Goal: Task Accomplishment & Management: Complete application form

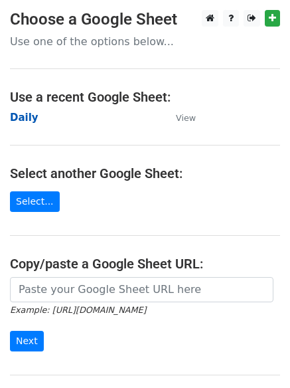
click at [19, 115] on strong "Daily" at bounding box center [24, 118] width 29 height 12
click at [23, 120] on strong "Daily" at bounding box center [24, 118] width 29 height 12
click at [27, 118] on strong "Daily" at bounding box center [24, 118] width 29 height 12
click at [21, 123] on strong "Daily" at bounding box center [24, 118] width 29 height 12
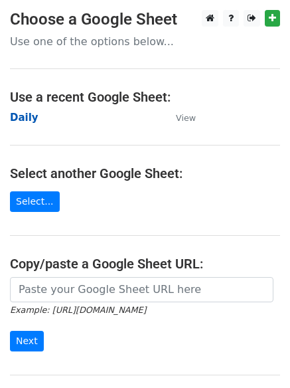
click at [24, 113] on strong "Daily" at bounding box center [24, 118] width 29 height 12
click at [23, 120] on strong "Daily" at bounding box center [24, 118] width 29 height 12
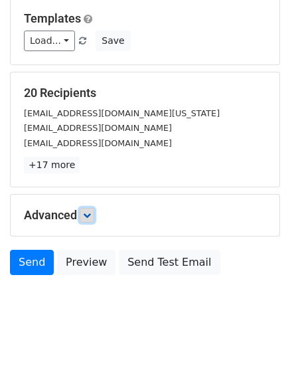
click at [93, 208] on link at bounding box center [87, 215] width 15 height 15
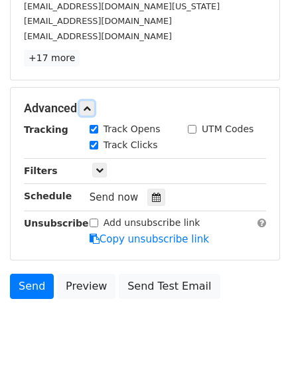
scroll to position [242, 0]
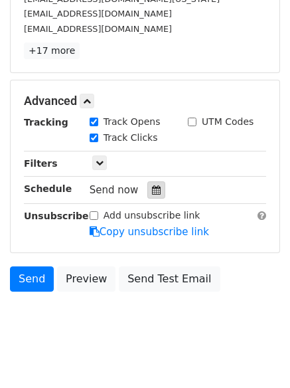
click at [147, 193] on div at bounding box center [156, 189] width 18 height 17
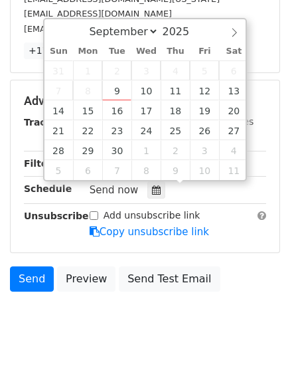
click at [108, 66] on span "2" at bounding box center [116, 70] width 29 height 20
type input "2025-09-09 12:00"
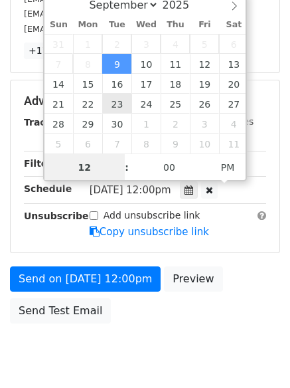
scroll to position [1, 0]
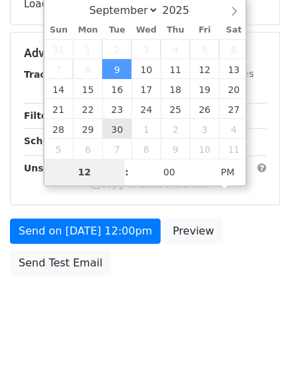
type input "4"
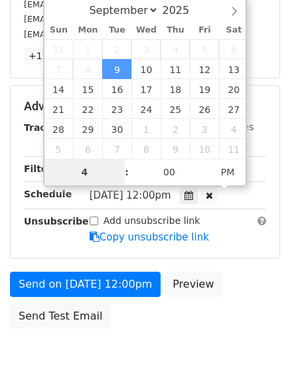
scroll to position [242, 0]
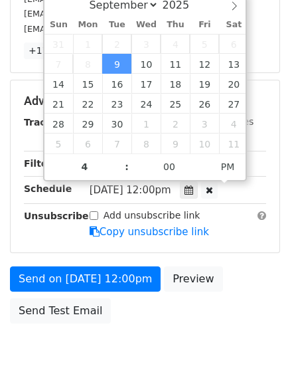
type input "2025-09-09 16:00"
click at [118, 348] on body "New Campaign Daily emails left: 50 Google Sheet: Daily Variables Copy/paste... …" at bounding box center [145, 75] width 290 height 616
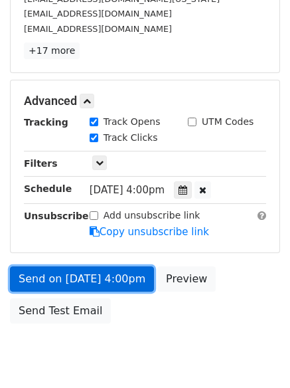
click at [67, 270] on link "Send on Sep 9 at 4:00pm" at bounding box center [82, 278] width 144 height 25
click at [70, 277] on link "Send on Sep 9 at 4:00pm" at bounding box center [82, 278] width 144 height 25
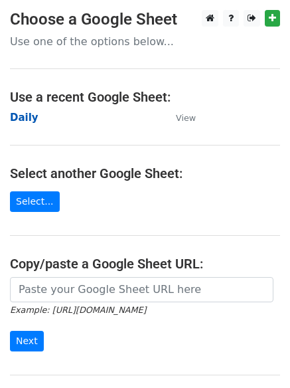
click at [21, 119] on strong "Daily" at bounding box center [24, 118] width 29 height 12
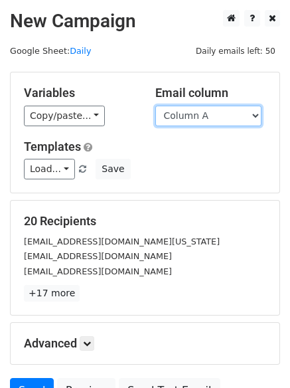
click at [205, 118] on select "Column A Column B Column C Column D Column E" at bounding box center [208, 116] width 106 height 21
select select "Column B"
click at [155, 106] on select "Column A Column B Column C Column D Column E" at bounding box center [208, 116] width 106 height 21
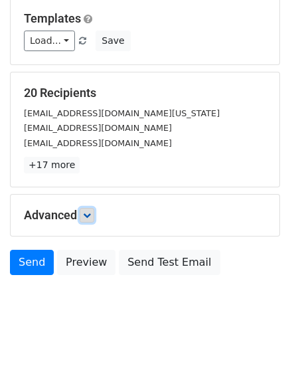
click at [86, 212] on icon at bounding box center [87, 215] width 8 height 8
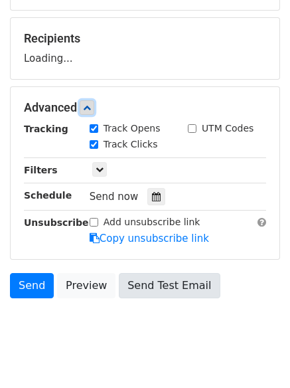
scroll to position [205, 0]
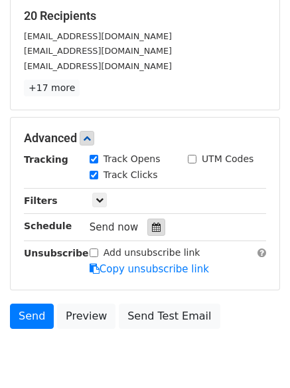
click at [154, 225] on icon at bounding box center [156, 227] width 9 height 9
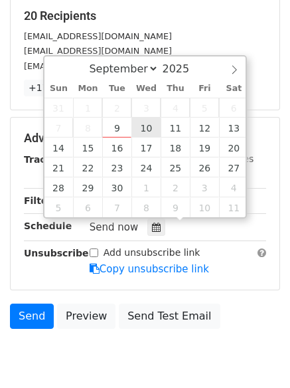
type input "2025-09-10 12:00"
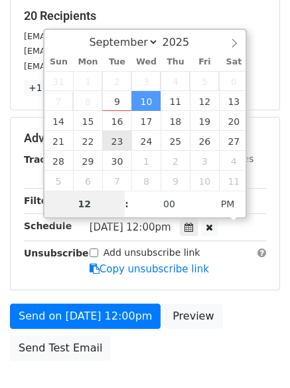
type input "5"
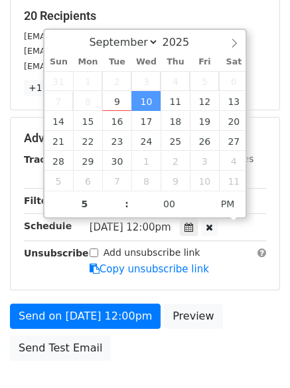
type input "2025-09-10 17:00"
click at [127, 345] on div "Send on Sep 10 at 12:00pm Preview Send Test Email" at bounding box center [145, 336] width 290 height 64
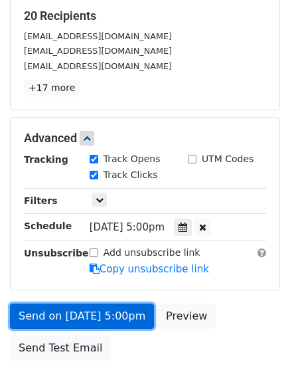
click at [91, 310] on link "Send on Sep 10 at 5:00pm" at bounding box center [82, 316] width 144 height 25
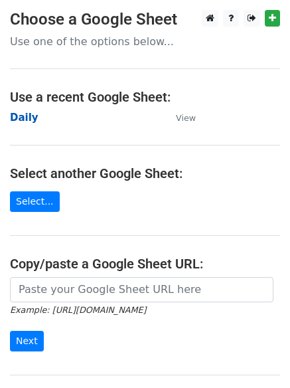
click at [18, 116] on strong "Daily" at bounding box center [24, 118] width 29 height 12
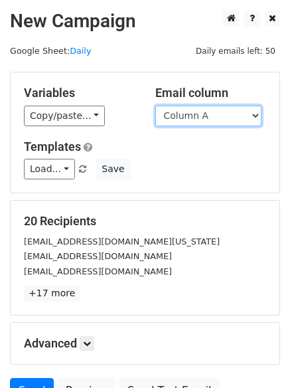
click at [200, 120] on select "Column A Column B Column C Column D Column E" at bounding box center [208, 116] width 106 height 21
click at [196, 118] on select "Column A Column B Column C Column D Column E" at bounding box center [208, 116] width 106 height 21
select select "Column C"
click at [155, 106] on select "Column A Column B Column C Column D Column E" at bounding box center [208, 116] width 106 height 21
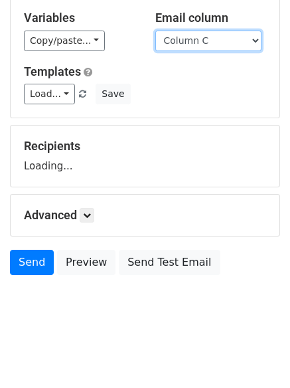
scroll to position [128, 0]
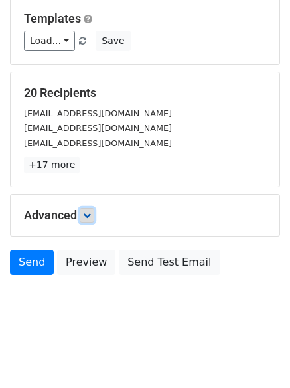
click at [88, 216] on icon at bounding box center [87, 215] width 8 height 8
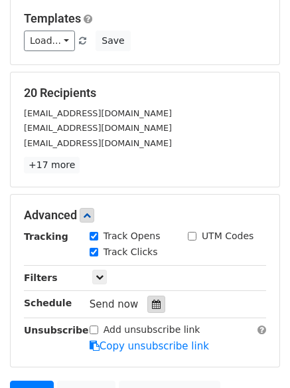
click at [147, 304] on div at bounding box center [156, 304] width 18 height 17
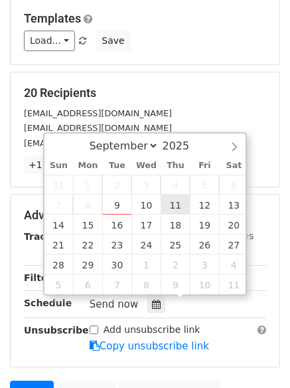
type input "2025-09-11 12:00"
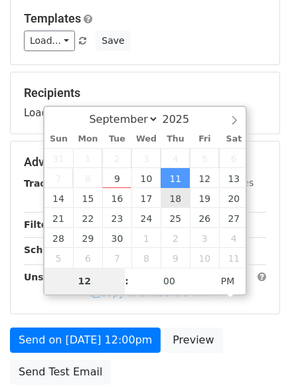
type input "6"
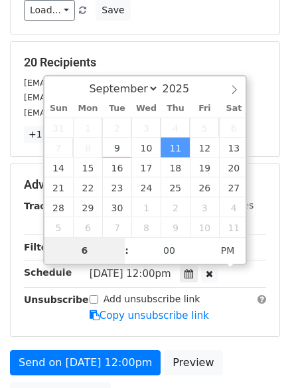
scroll to position [290, 0]
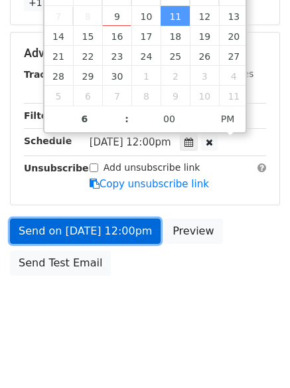
type input "2025-09-11 18:00"
click at [78, 222] on link "Send on Sep 11 at 12:00pm" at bounding box center [85, 231] width 151 height 25
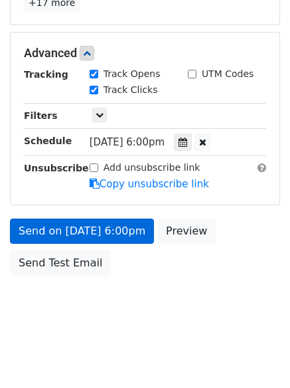
scroll to position [237, 0]
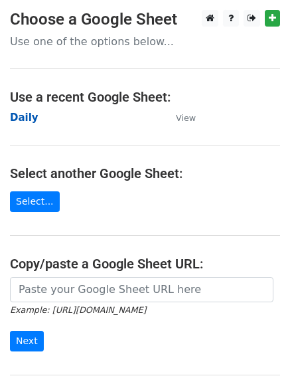
click at [15, 112] on strong "Daily" at bounding box center [24, 118] width 29 height 12
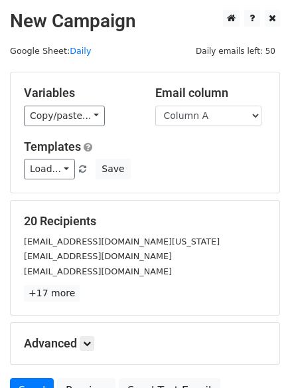
click at [262, 111] on div "Email column Column A Column B Column C Column D Column E" at bounding box center [211, 106] width 132 height 41
click at [239, 115] on select "Column A Column B Column C Column D Column E" at bounding box center [208, 116] width 106 height 21
click at [235, 124] on select "Column A Column B Column C Column D Column E" at bounding box center [208, 116] width 106 height 21
select select "Column D"
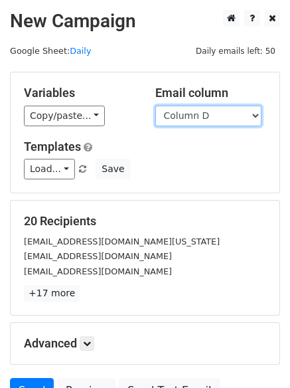
click at [155, 106] on select "Column A Column B Column C Column D Column E" at bounding box center [208, 116] width 106 height 21
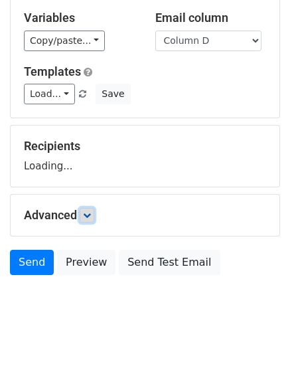
click at [90, 217] on icon at bounding box center [87, 215] width 8 height 8
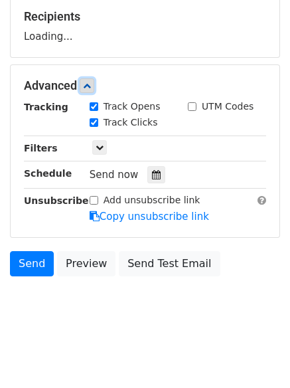
scroll to position [205, 0]
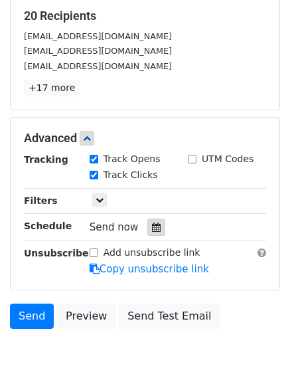
click at [152, 227] on icon at bounding box center [156, 227] width 9 height 9
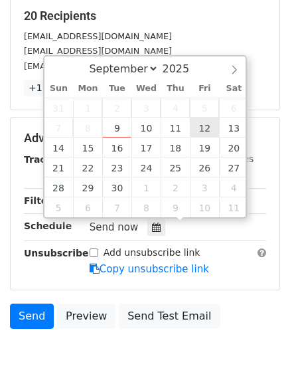
type input "2025-09-12 12:00"
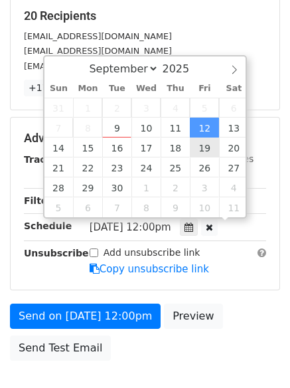
scroll to position [1, 0]
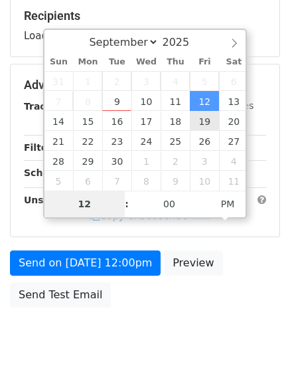
type input "7"
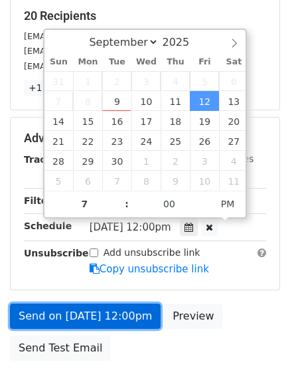
type input "2025-09-12 19:00"
click at [99, 314] on link "Send on Sep 12 at 12:00pm" at bounding box center [85, 316] width 151 height 25
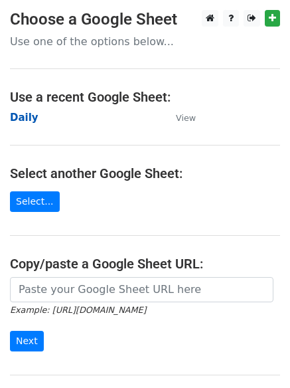
click at [23, 116] on strong "Daily" at bounding box center [24, 118] width 29 height 12
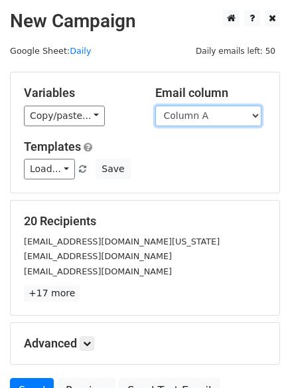
click at [233, 117] on select "Column A Column B Column C Column D Column E" at bounding box center [208, 116] width 106 height 21
select select "Column E"
click at [155, 106] on select "Column A Column B Column C Column D Column E" at bounding box center [208, 116] width 106 height 21
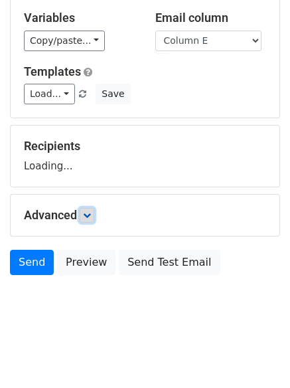
click at [91, 213] on icon at bounding box center [87, 215] width 8 height 8
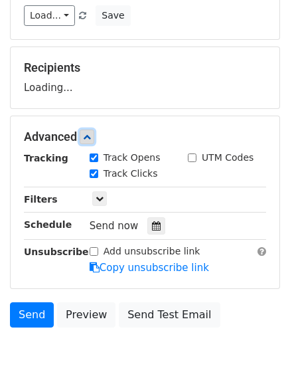
scroll to position [205, 0]
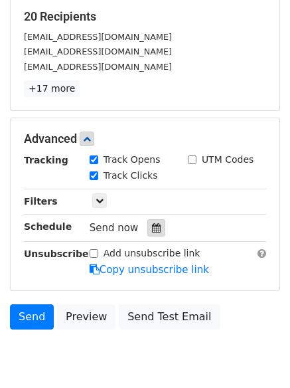
click at [152, 230] on icon at bounding box center [156, 227] width 9 height 9
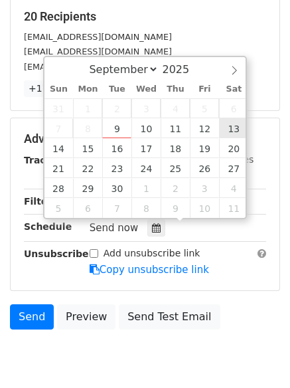
type input "[DATE] 12:00"
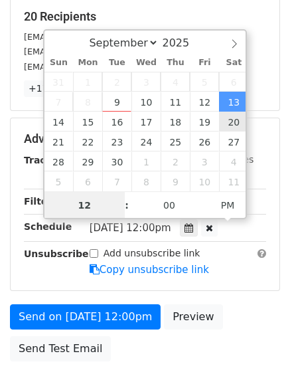
scroll to position [1, 0]
type input "8"
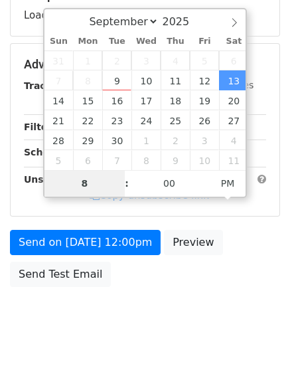
scroll to position [237, 0]
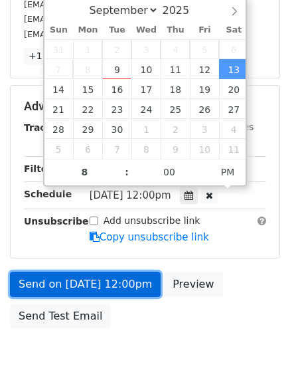
type input "[DATE] 20:00"
click at [76, 280] on link "Send on [DATE] 12:00pm" at bounding box center [85, 284] width 151 height 25
